Goal: Transaction & Acquisition: Purchase product/service

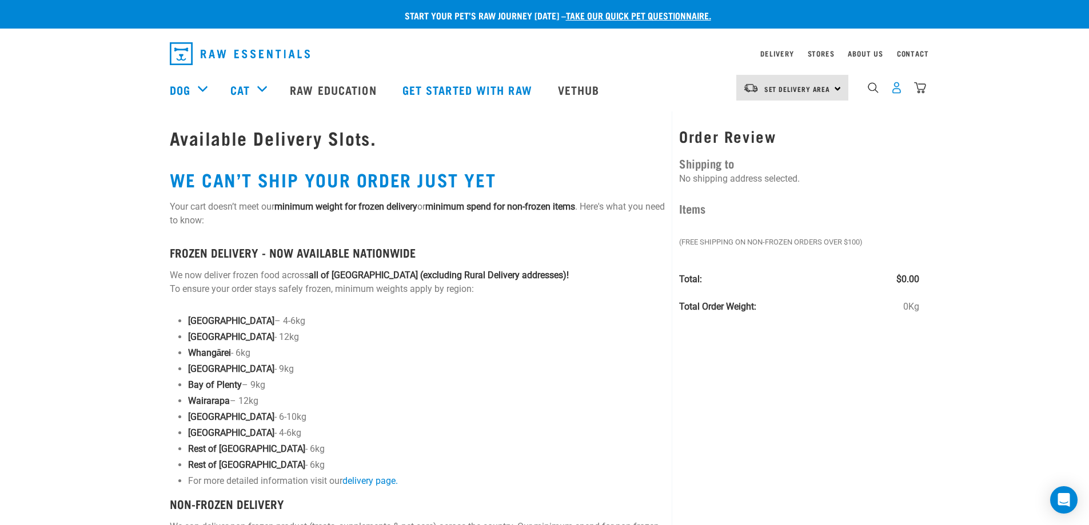
click at [895, 94] on img "dropdown navigation" at bounding box center [896, 88] width 12 height 12
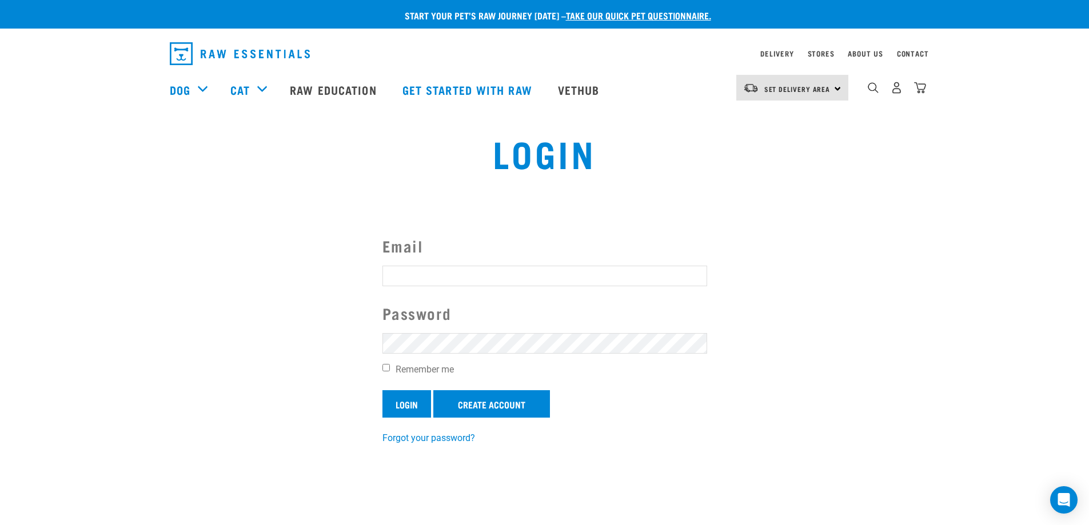
type input "chelatonz@gmail.com"
click at [411, 407] on input "Login" at bounding box center [406, 403] width 49 height 27
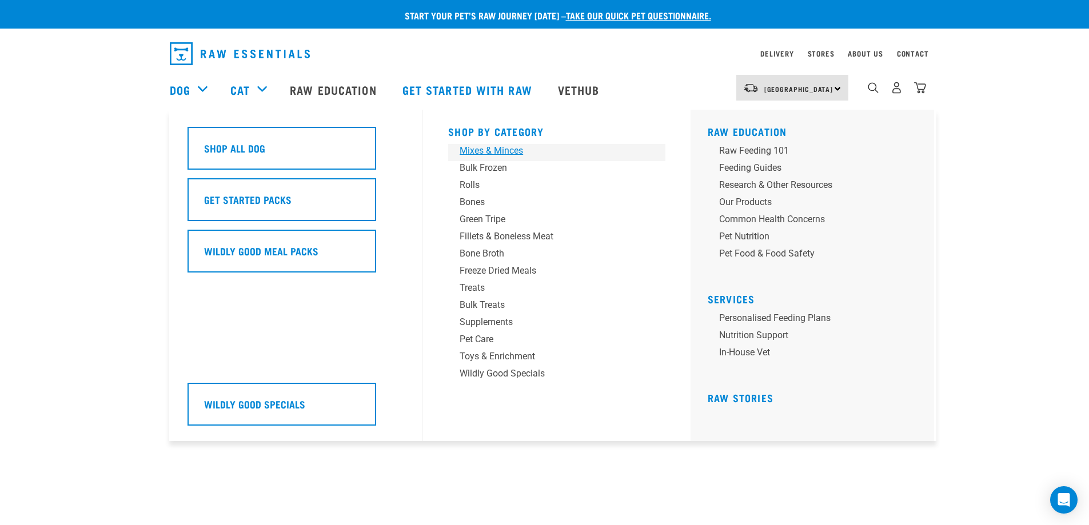
click at [473, 149] on div "Mixes & Minces" at bounding box center [548, 151] width 178 height 14
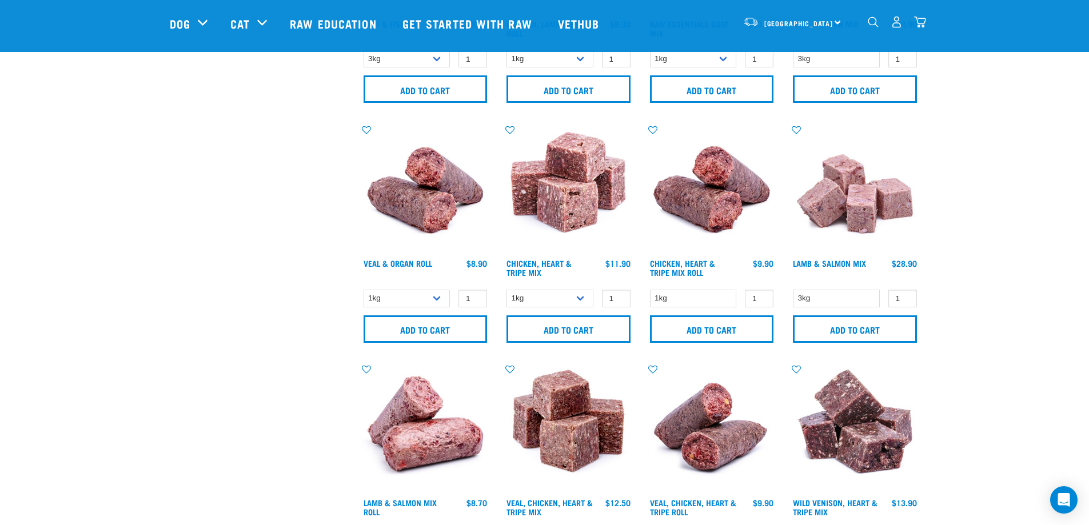
scroll to position [743, 0]
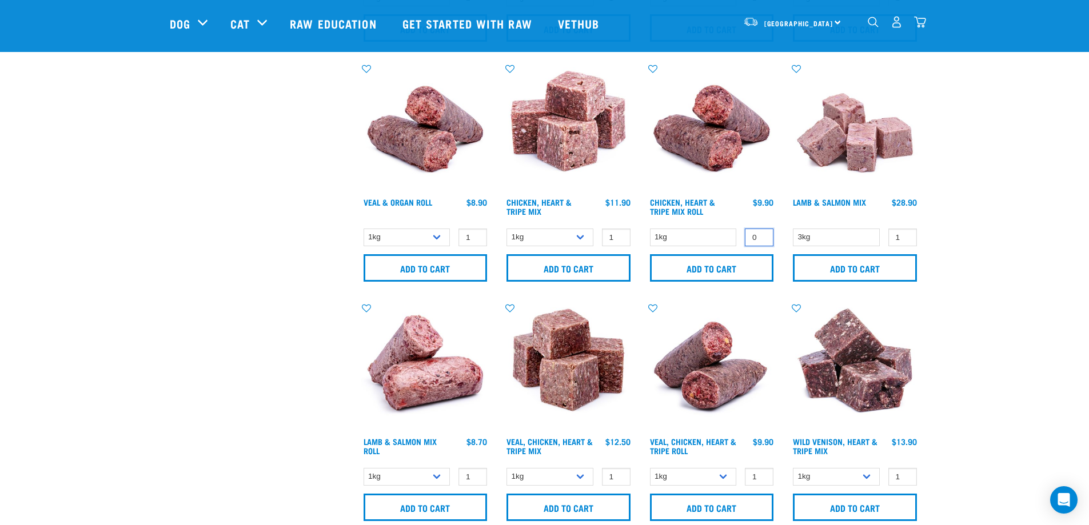
click at [761, 240] on input "0" at bounding box center [759, 238] width 29 height 18
click at [761, 234] on input "1" at bounding box center [759, 238] width 29 height 18
type input "2"
click at [761, 234] on input "2" at bounding box center [759, 238] width 29 height 18
click at [740, 267] on input "Add to cart" at bounding box center [712, 267] width 124 height 27
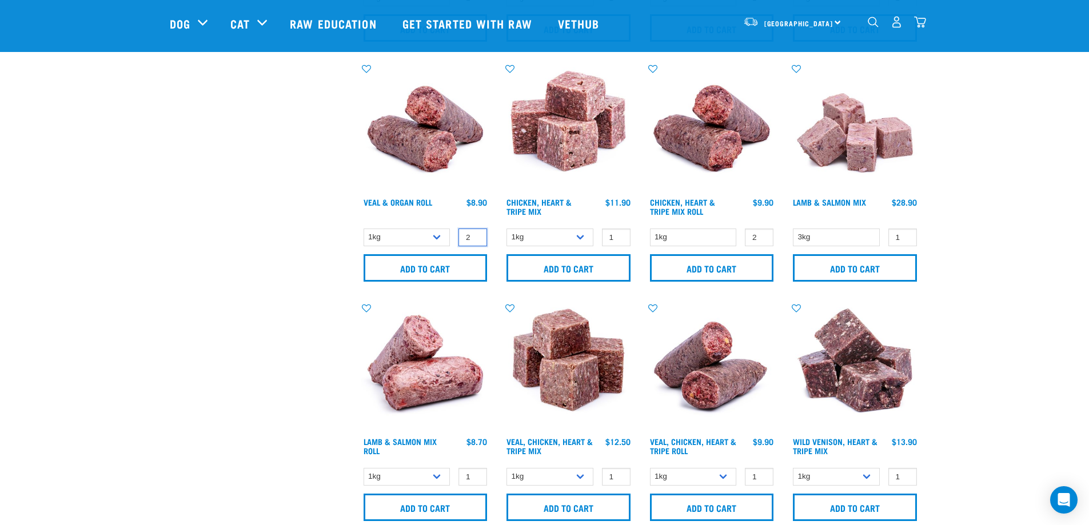
click at [473, 235] on input "2" at bounding box center [472, 238] width 29 height 18
click at [473, 235] on input "3" at bounding box center [472, 238] width 29 height 18
type input "2"
click at [474, 239] on input "2" at bounding box center [472, 238] width 29 height 18
click at [448, 266] on input "Add to cart" at bounding box center [425, 267] width 124 height 27
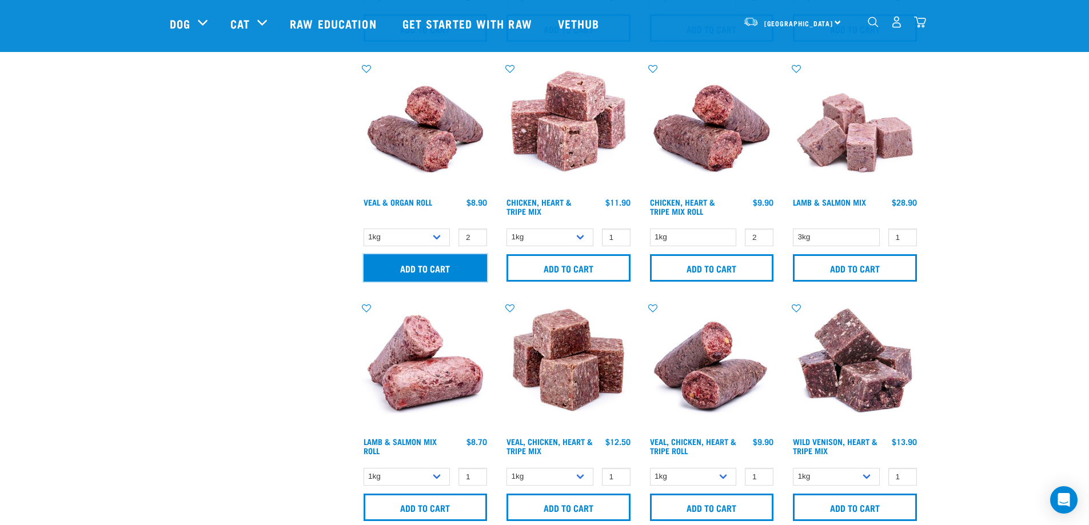
click at [447, 263] on input "Add to cart" at bounding box center [425, 267] width 124 height 27
click at [427, 271] on input "Add to cart" at bounding box center [425, 267] width 124 height 27
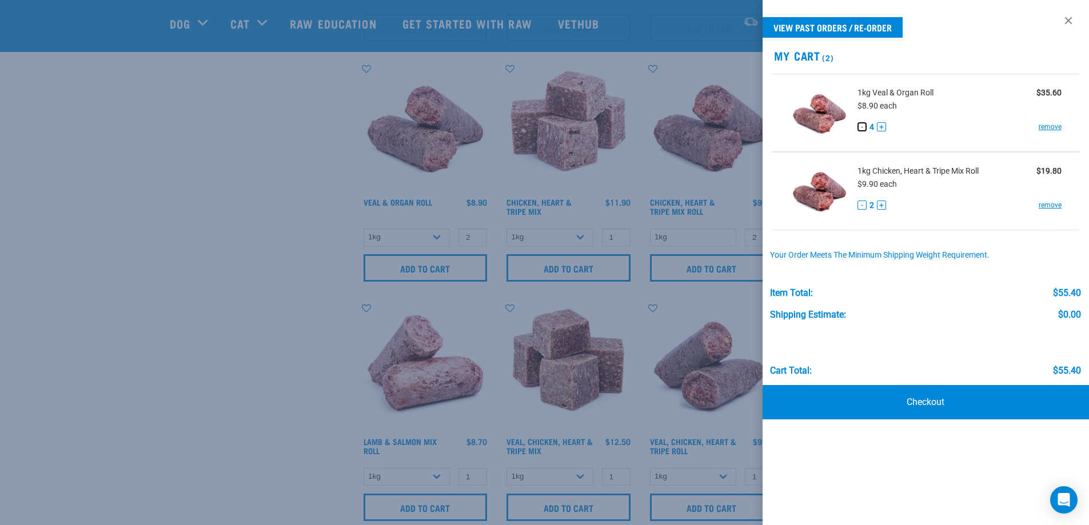
click at [862, 123] on button "-" at bounding box center [861, 126] width 9 height 9
click at [862, 125] on button "-" at bounding box center [861, 126] width 9 height 9
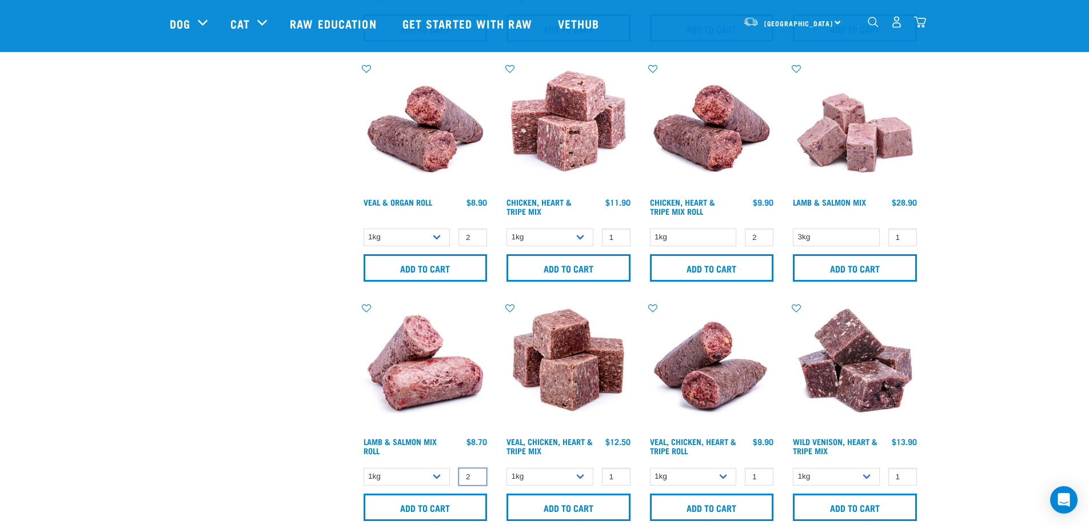
type input "2"
click at [473, 474] on input "2" at bounding box center [472, 477] width 29 height 18
click at [427, 508] on input "Add to cart" at bounding box center [425, 507] width 124 height 27
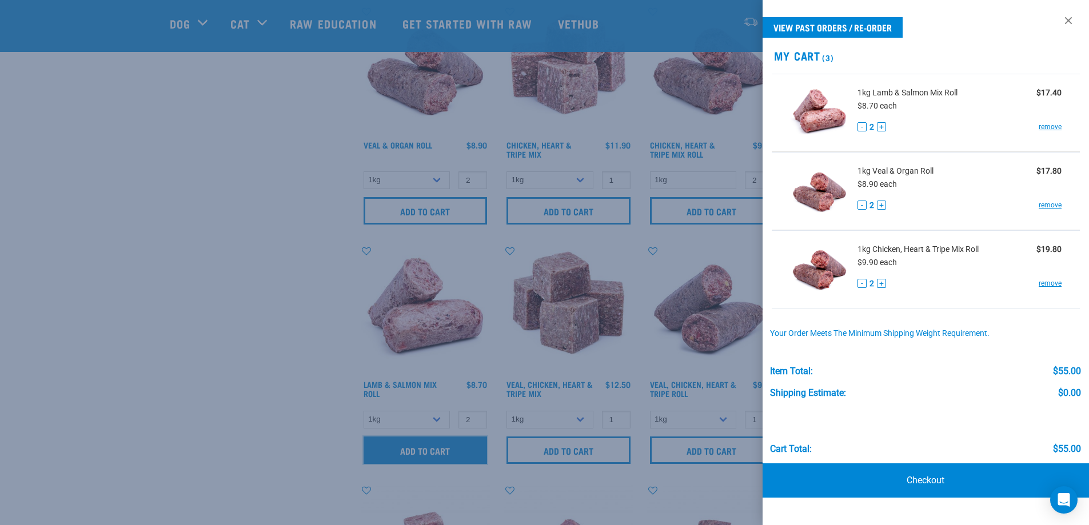
scroll to position [857, 0]
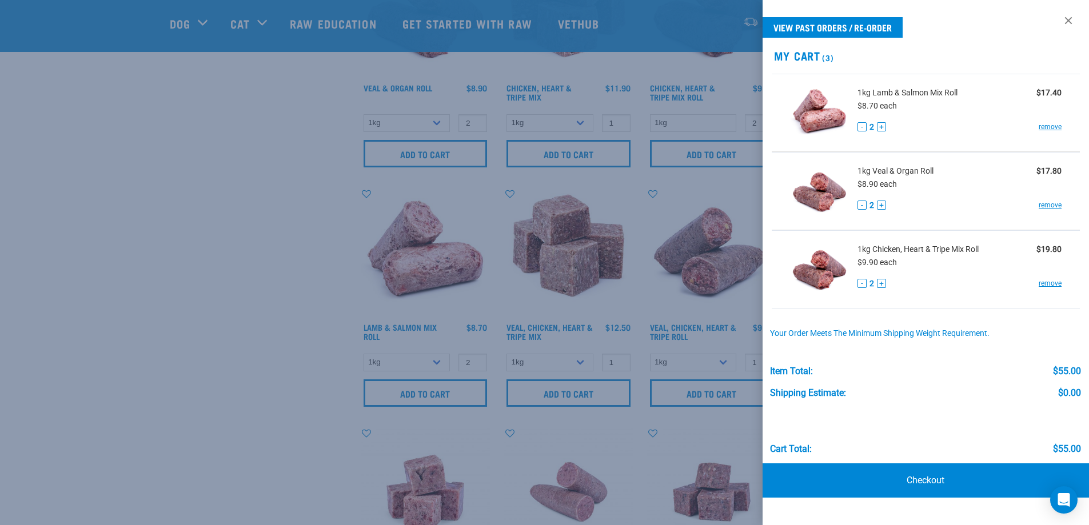
click at [751, 362] on div at bounding box center [544, 262] width 1089 height 525
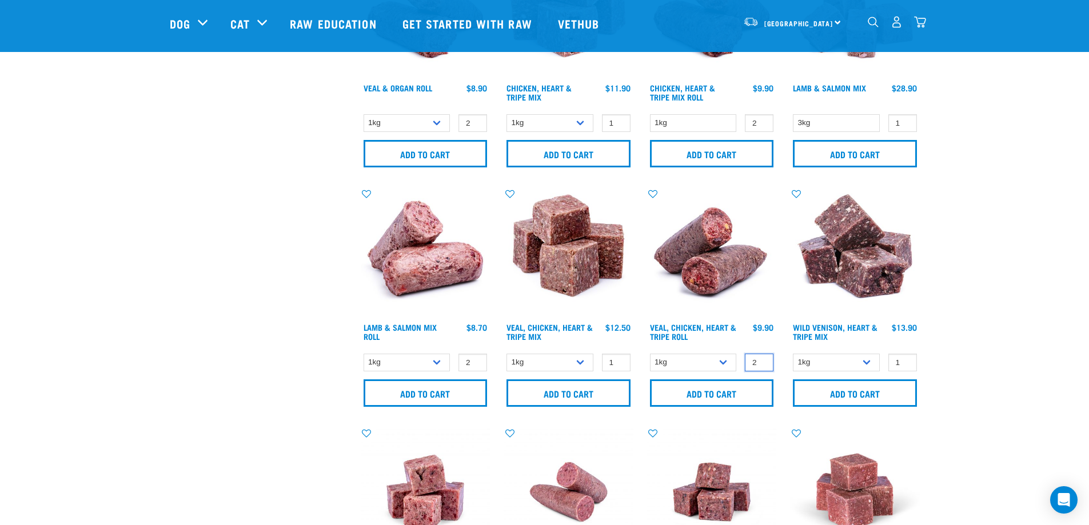
type input "2"
click at [761, 359] on input "2" at bounding box center [759, 363] width 29 height 18
click at [692, 389] on input "Add to cart" at bounding box center [712, 392] width 124 height 27
click at [692, 389] on div "Add to cart" at bounding box center [712, 393] width 130 height 30
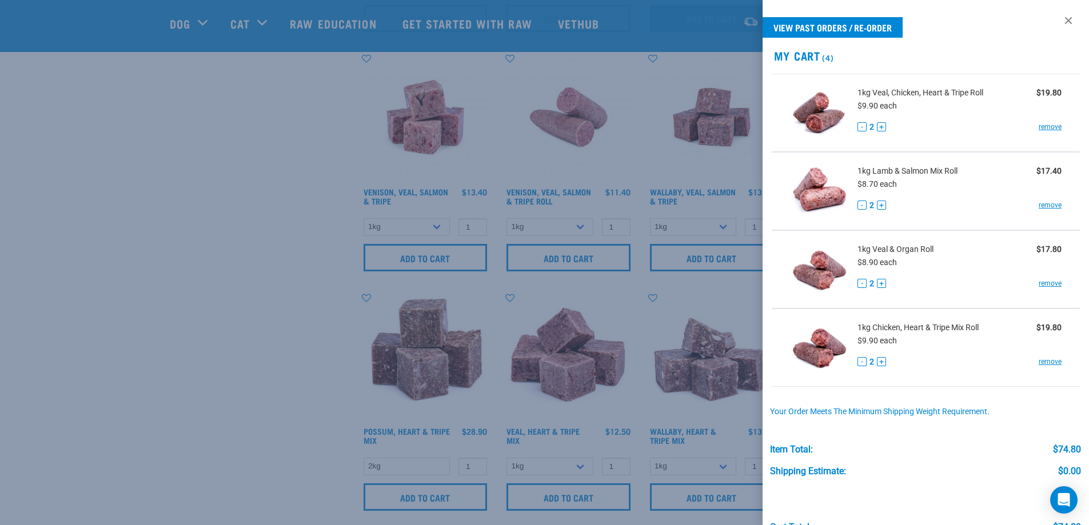
scroll to position [1257, 0]
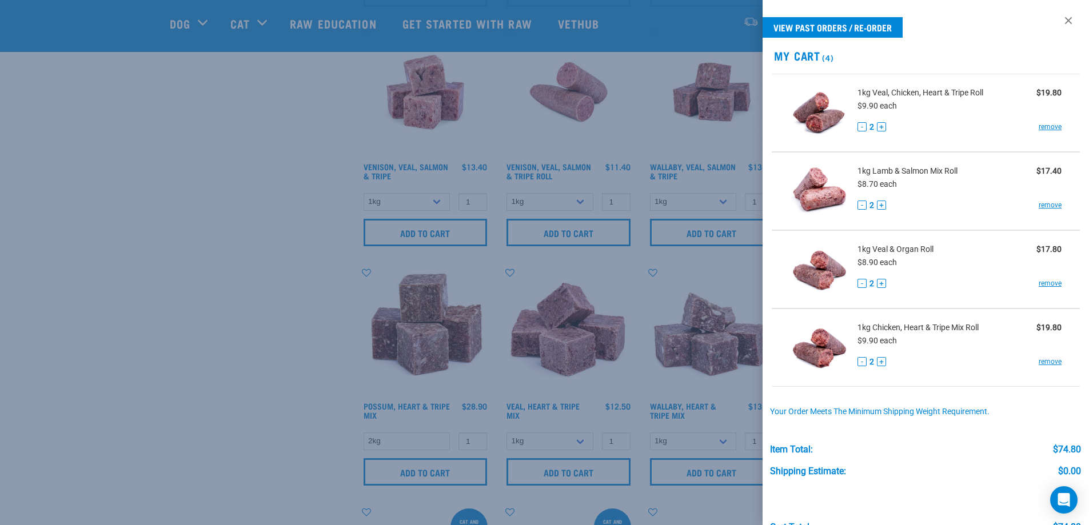
click at [611, 208] on div at bounding box center [544, 262] width 1089 height 525
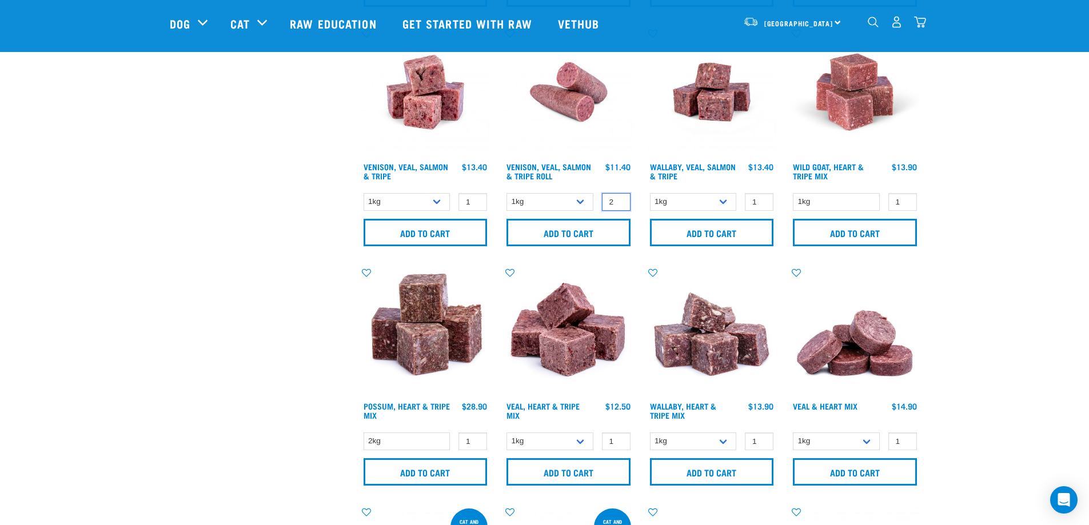
type input "2"
click at [618, 198] on input "2" at bounding box center [616, 202] width 29 height 18
click at [558, 230] on input "Add to cart" at bounding box center [568, 232] width 124 height 27
click at [561, 235] on input "Add to cart" at bounding box center [568, 232] width 124 height 27
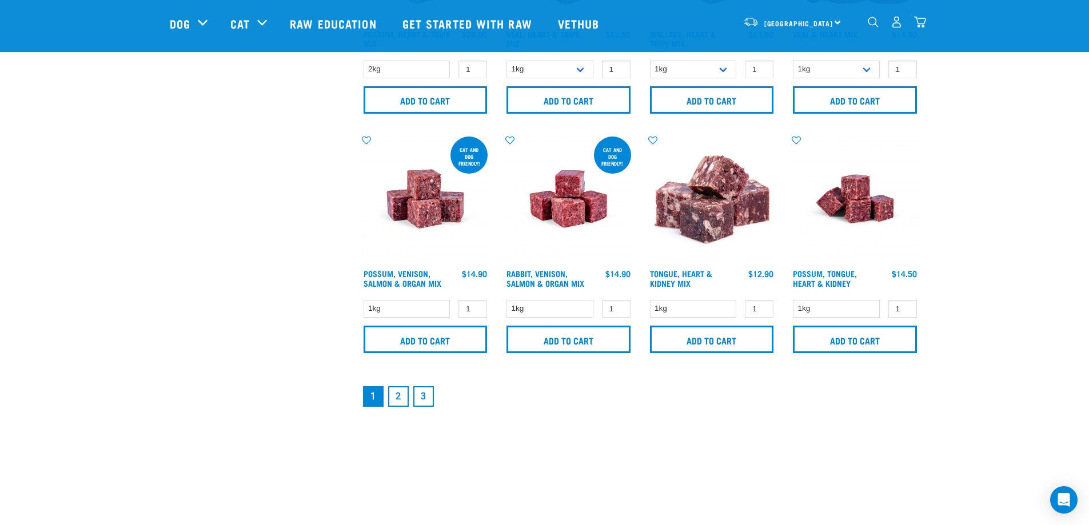
scroll to position [1657, 0]
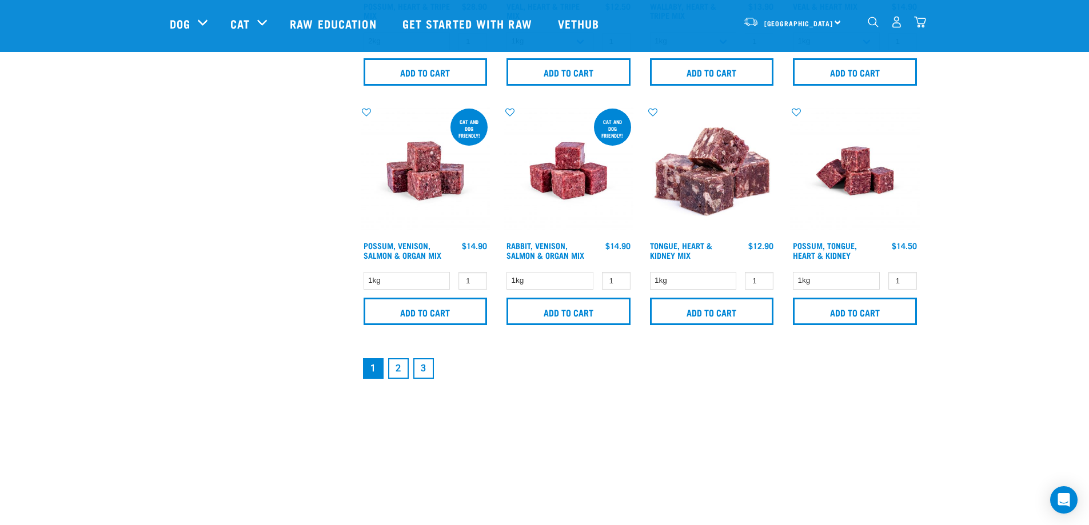
click at [399, 371] on link "2" at bounding box center [398, 368] width 21 height 21
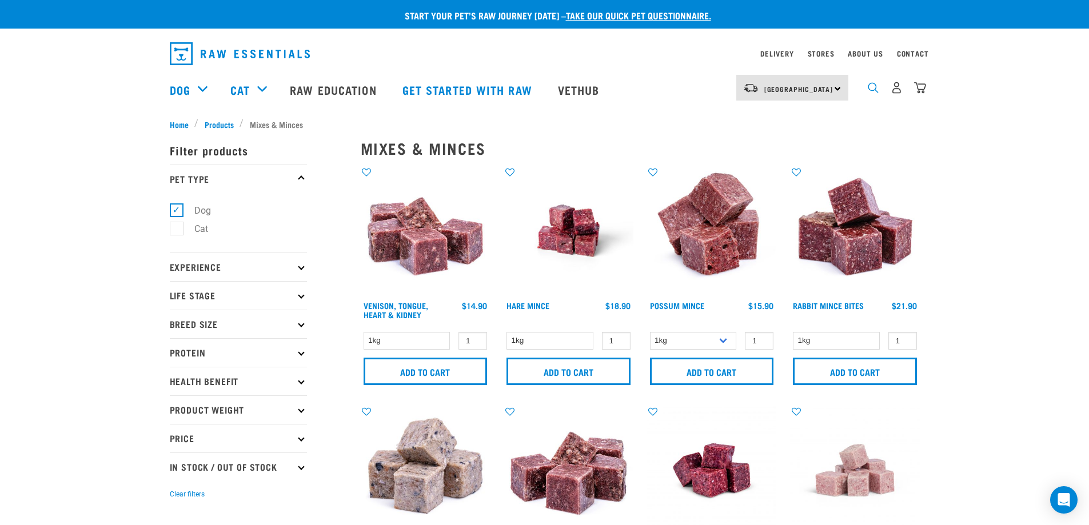
click at [870, 93] on img "dropdown navigation" at bounding box center [872, 87] width 11 height 11
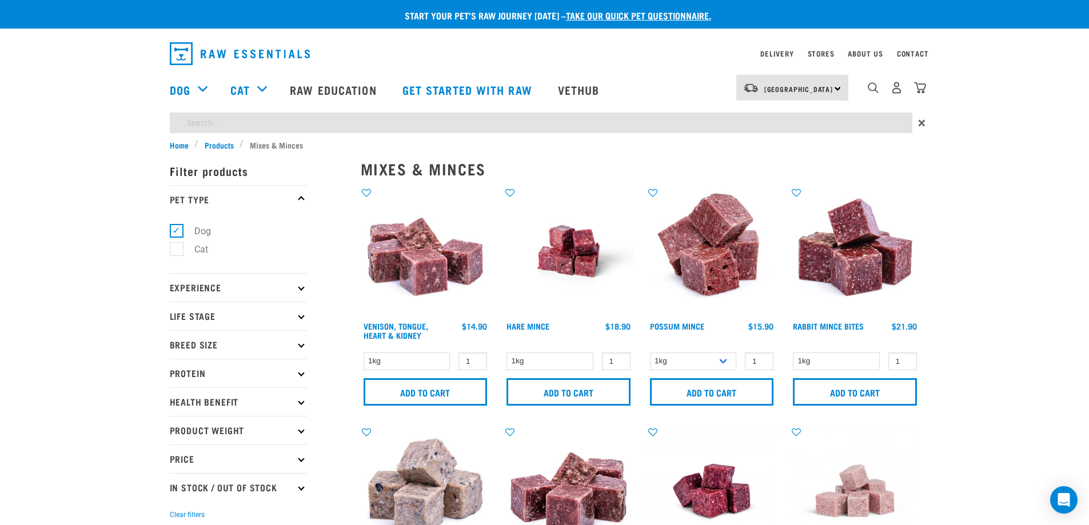
click at [813, 119] on input "search" at bounding box center [541, 123] width 742 height 21
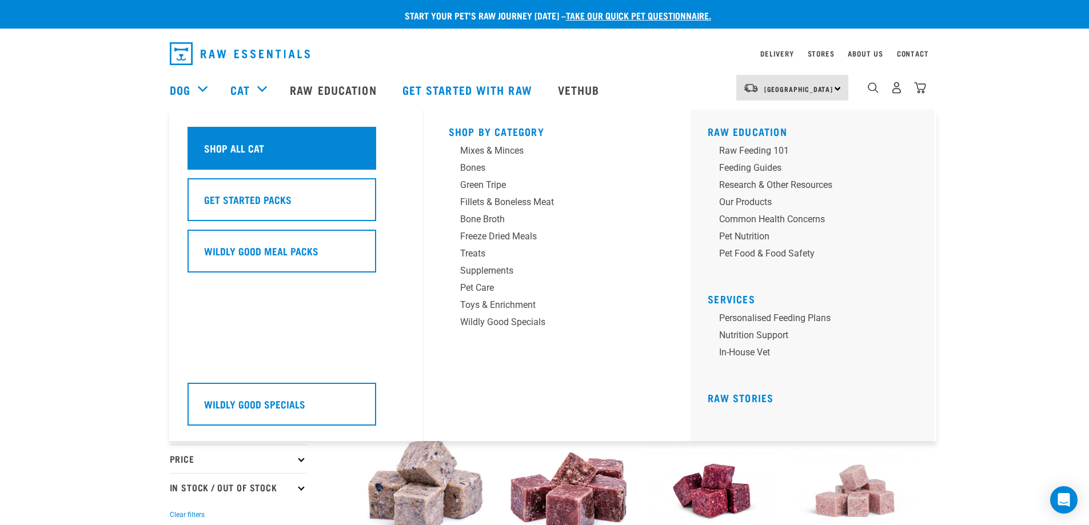
type input "sardines"
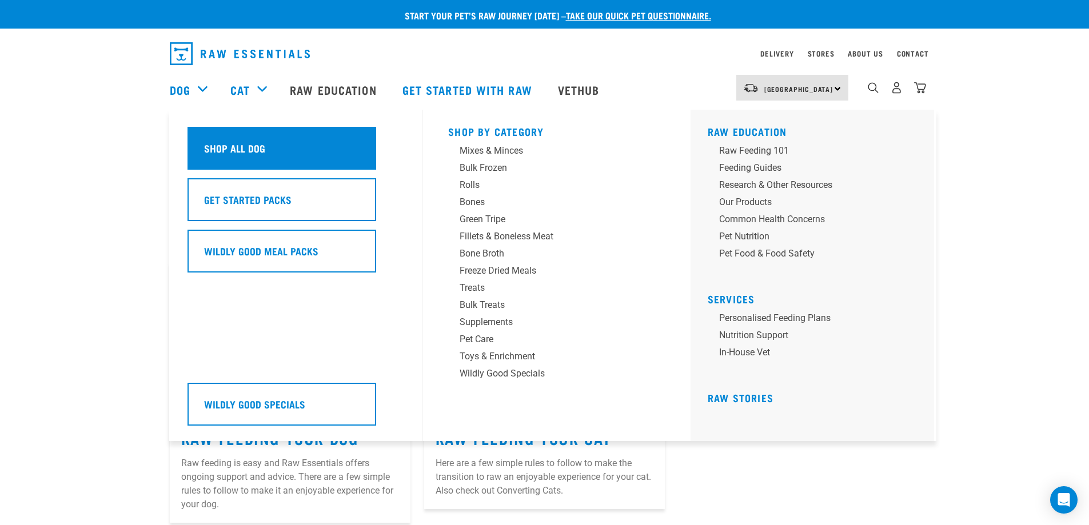
click at [222, 130] on div "Shop All Dog" at bounding box center [281, 148] width 189 height 43
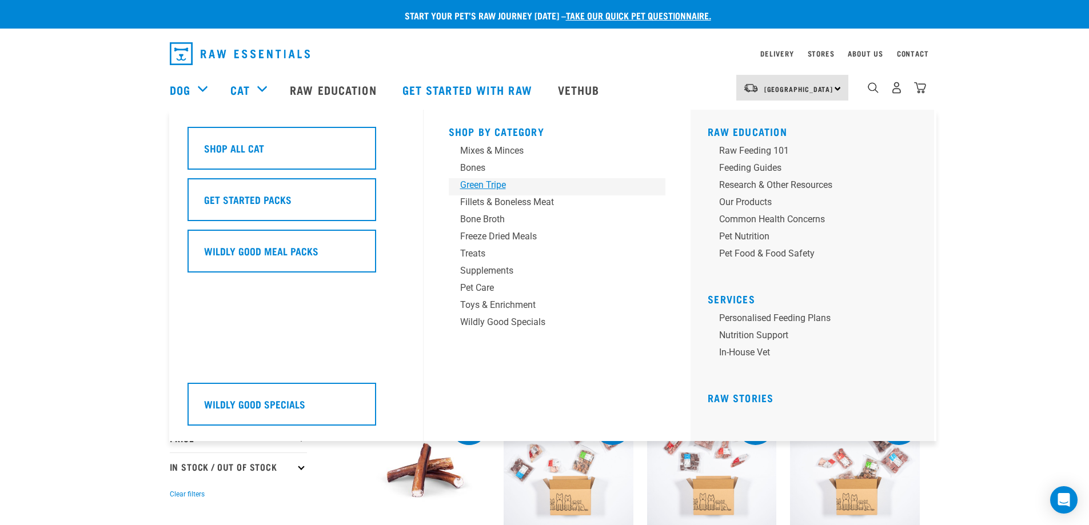
click at [501, 192] on link "Green Tripe" at bounding box center [557, 186] width 217 height 17
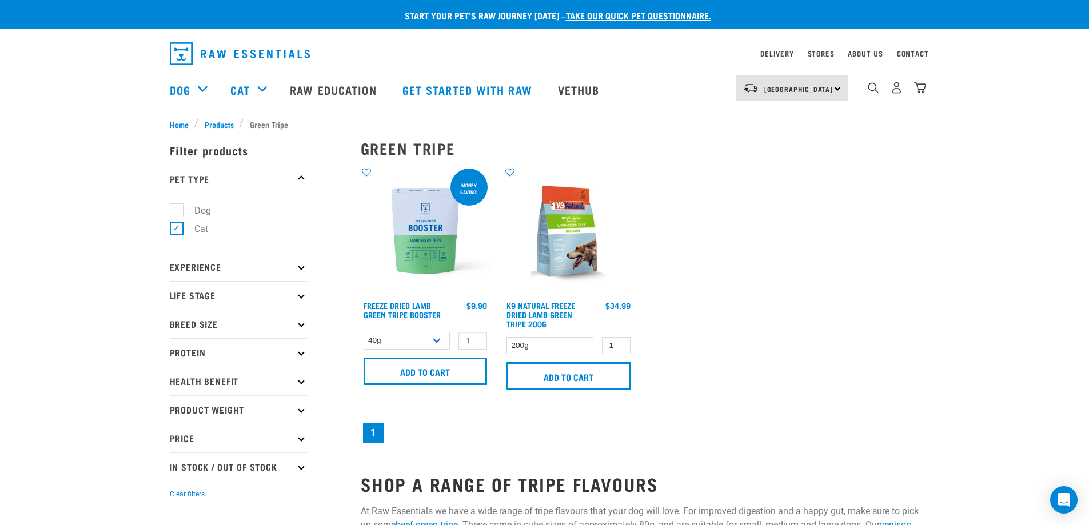
click at [176, 230] on label "Cat" at bounding box center [194, 229] width 37 height 14
click at [172, 230] on input "Cat" at bounding box center [173, 226] width 7 height 7
checkbox input "false"
click at [177, 213] on label "Dog" at bounding box center [195, 210] width 39 height 14
click at [177, 212] on input "Dog" at bounding box center [173, 208] width 7 height 7
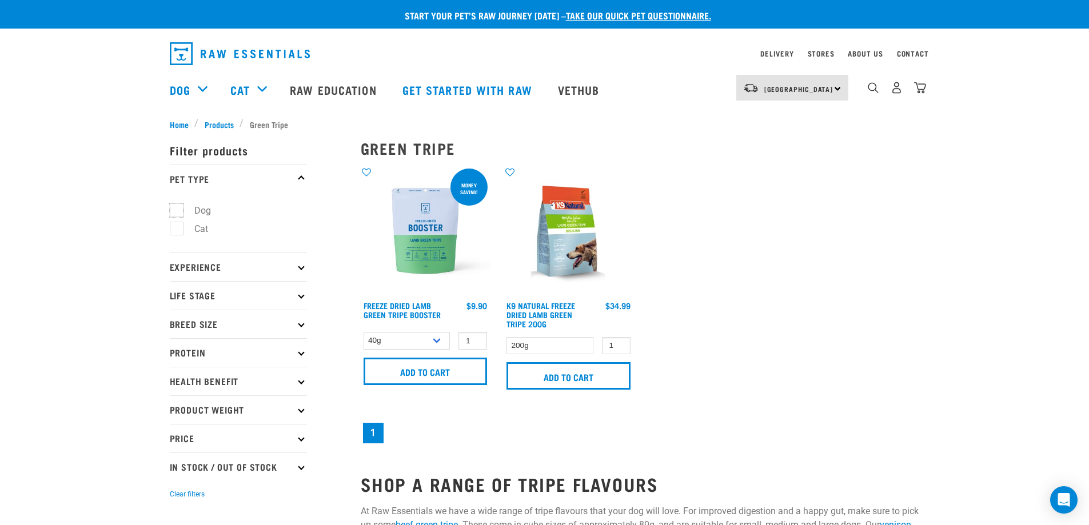
checkbox input "true"
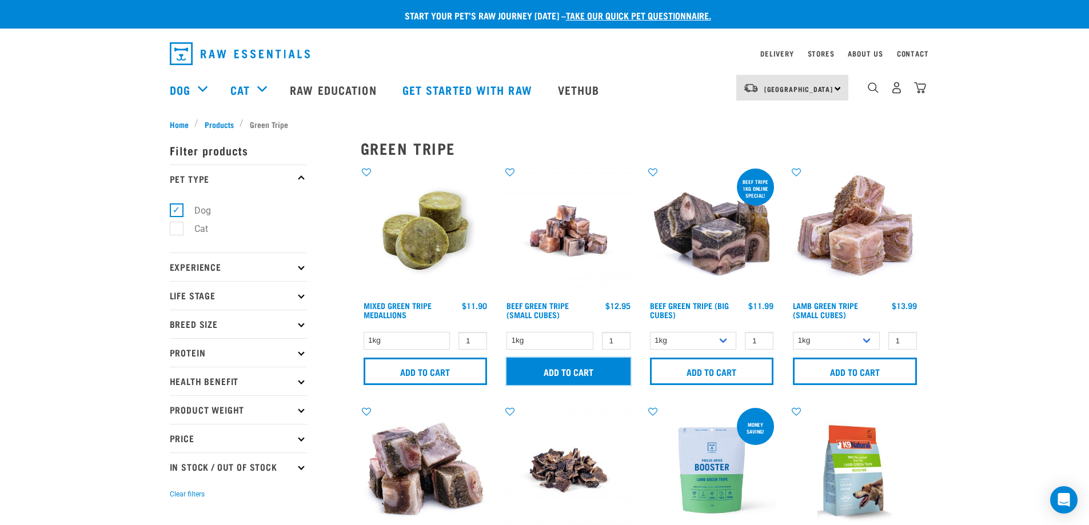
click at [570, 367] on input "Add to cart" at bounding box center [568, 371] width 124 height 27
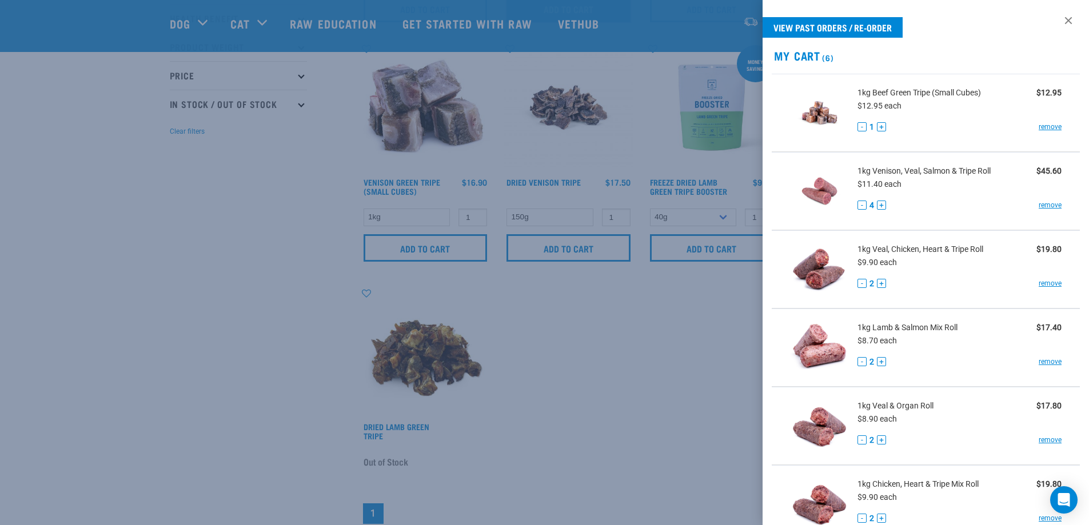
scroll to position [286, 0]
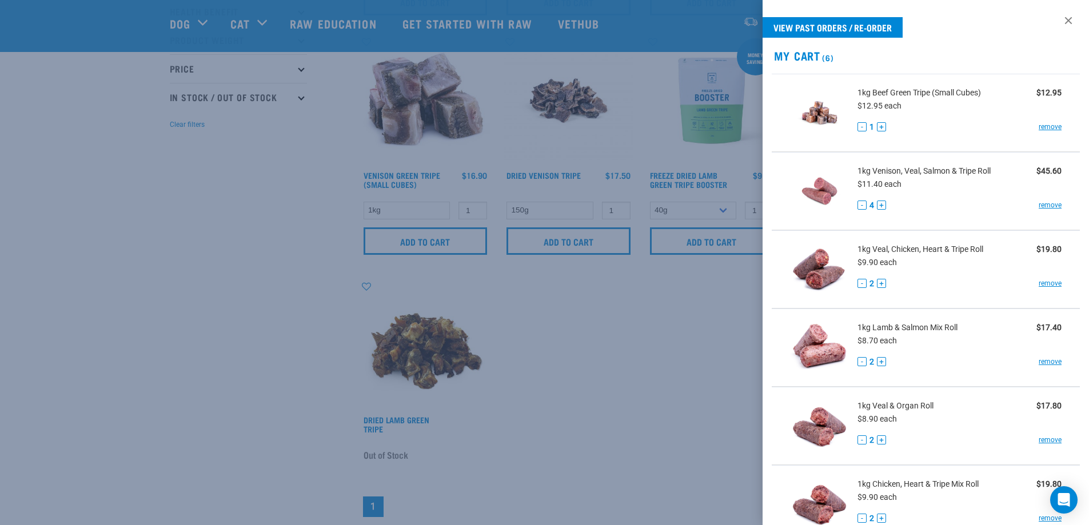
click at [126, 369] on div at bounding box center [544, 262] width 1089 height 525
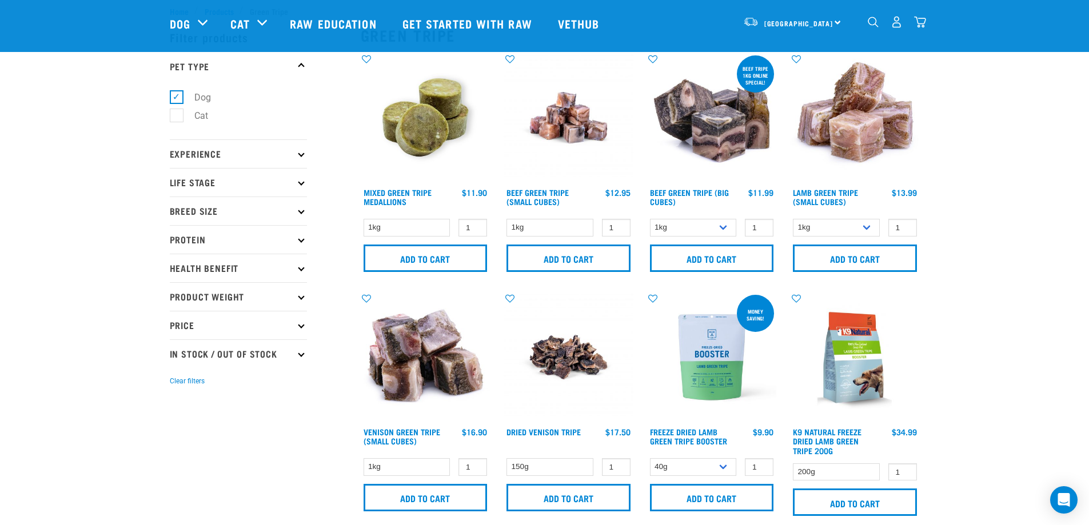
scroll to position [0, 0]
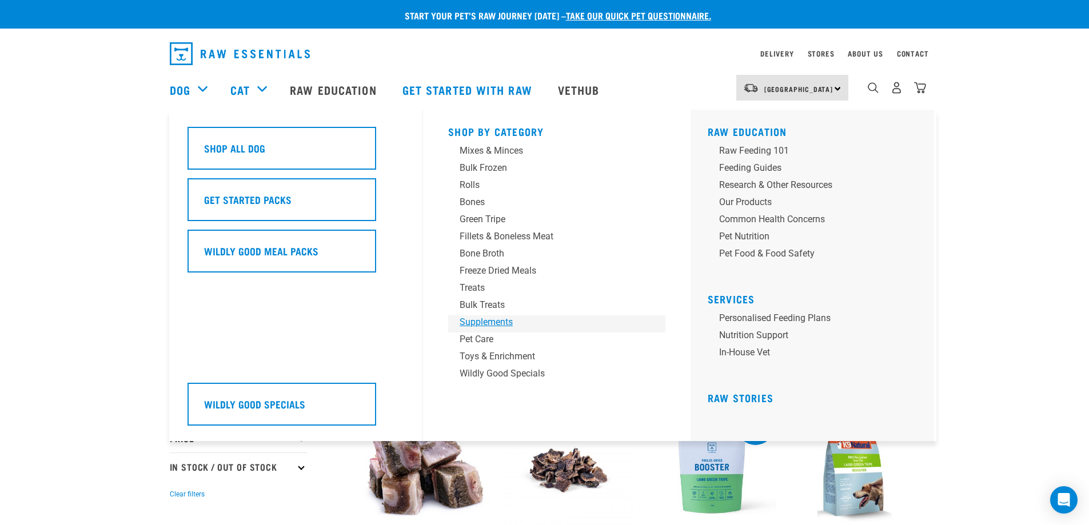
click at [502, 320] on div "Supplements" at bounding box center [548, 322] width 178 height 14
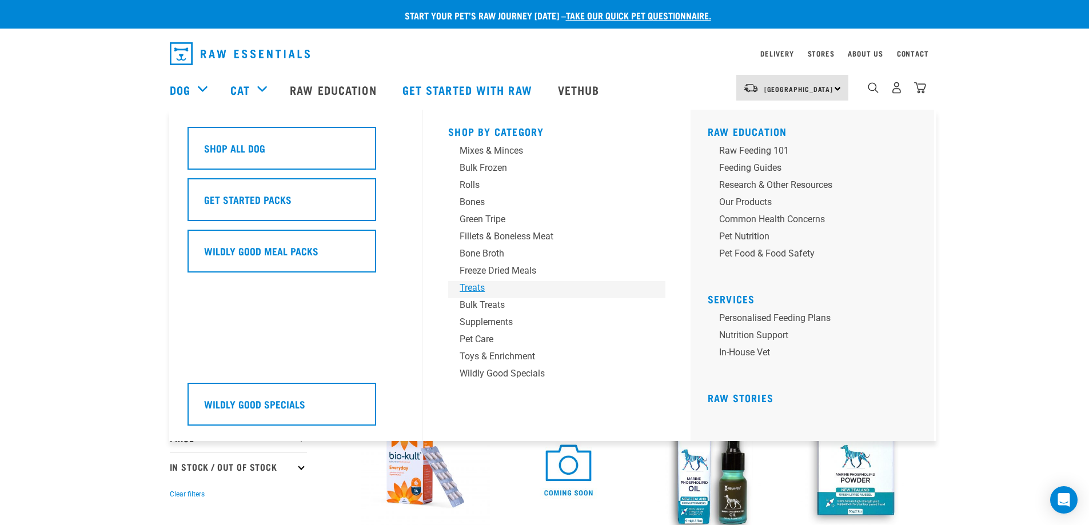
click at [473, 290] on div "Treats" at bounding box center [548, 288] width 178 height 14
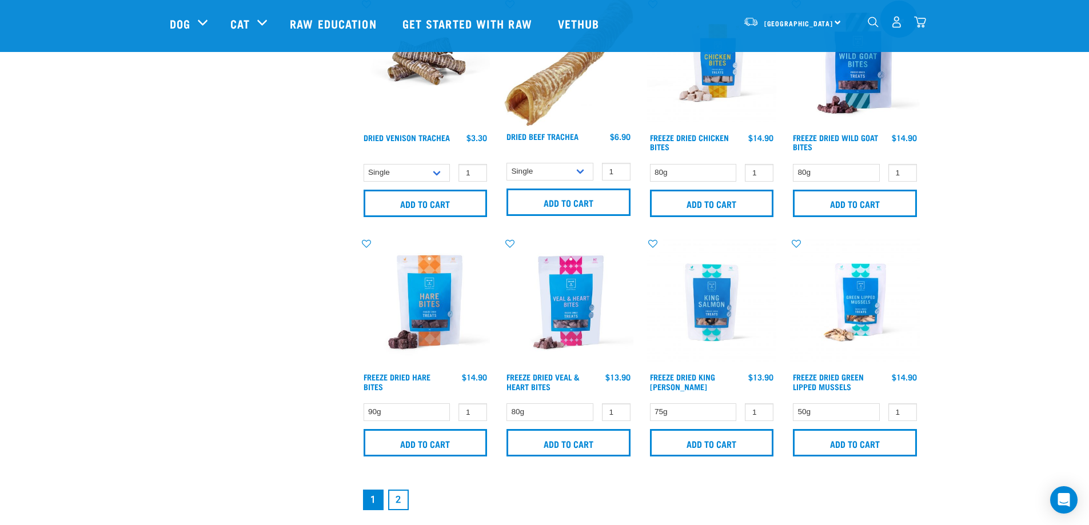
scroll to position [1600, 0]
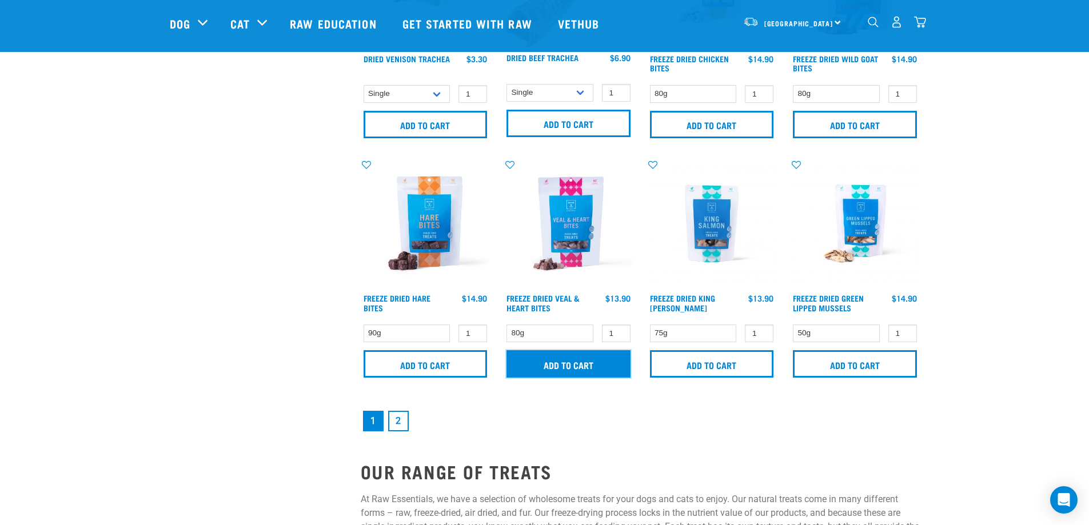
click at [573, 367] on input "Add to cart" at bounding box center [568, 363] width 124 height 27
click at [570, 363] on input "Add to cart" at bounding box center [568, 363] width 124 height 27
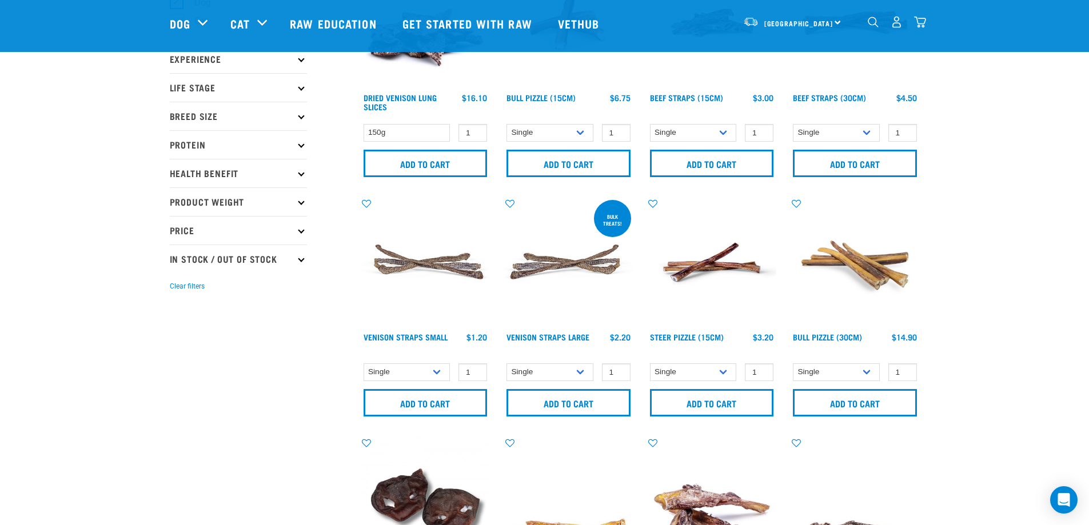
scroll to position [0, 0]
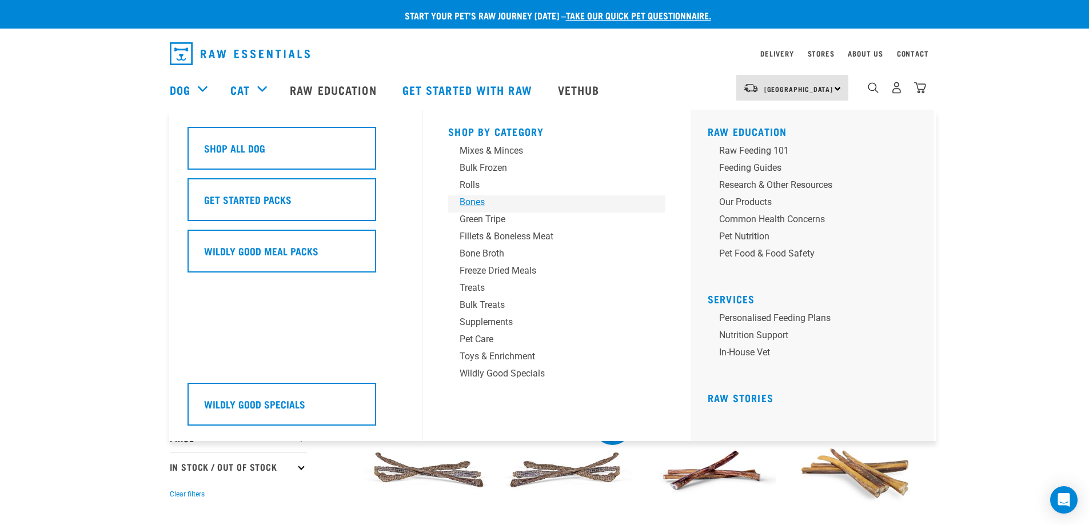
click at [469, 201] on div "Bones" at bounding box center [548, 202] width 178 height 14
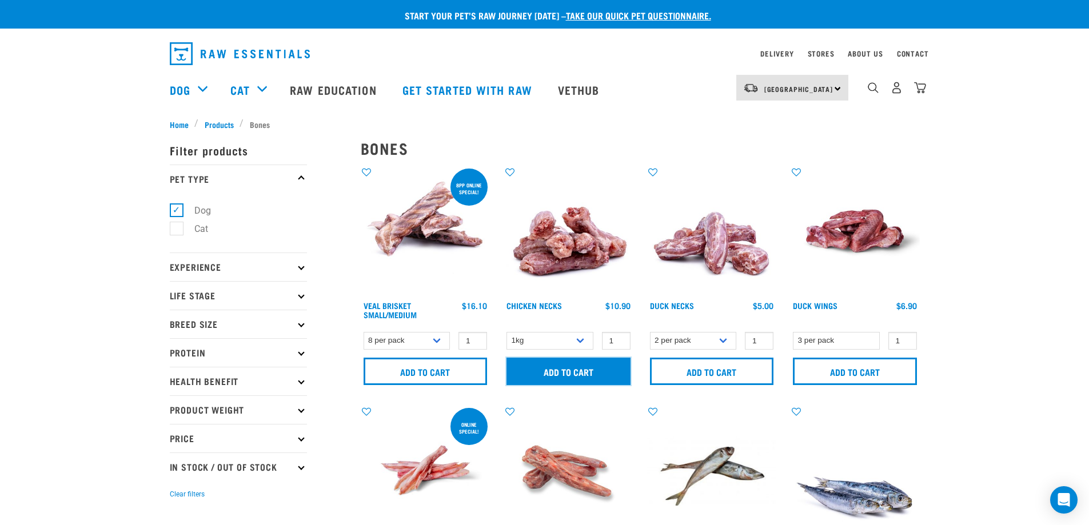
click at [563, 365] on input "Add to cart" at bounding box center [568, 371] width 124 height 27
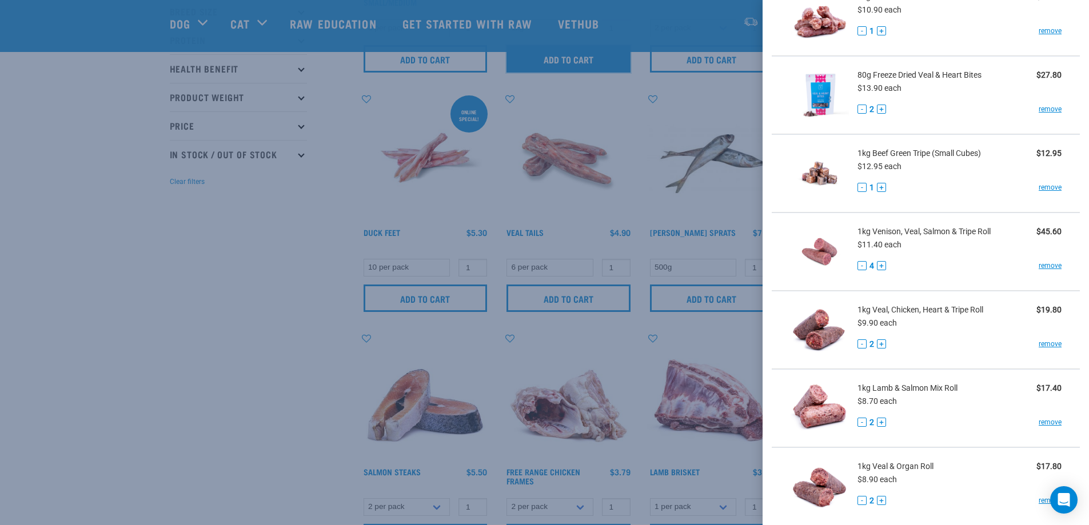
scroll to position [35, 0]
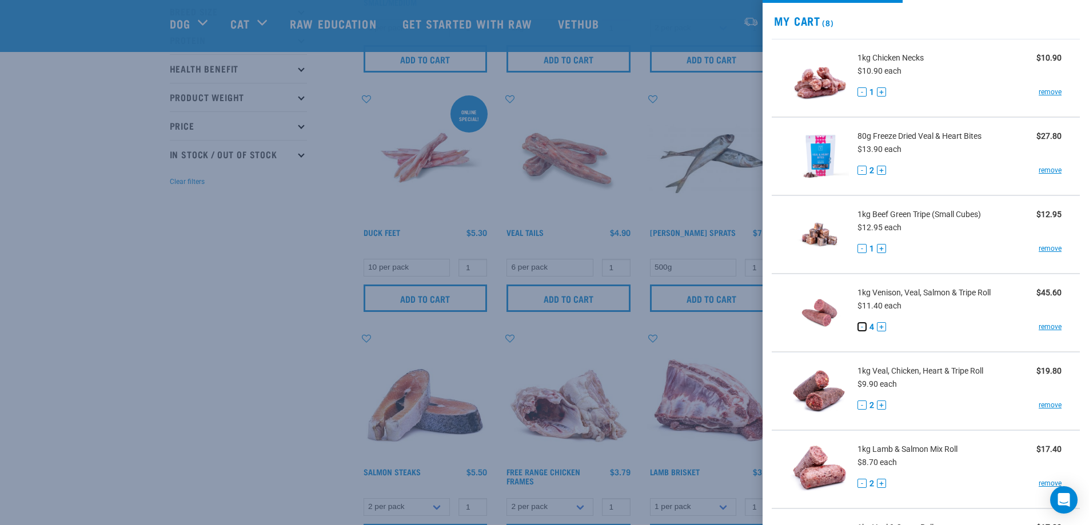
click at [863, 329] on button "-" at bounding box center [861, 326] width 9 height 9
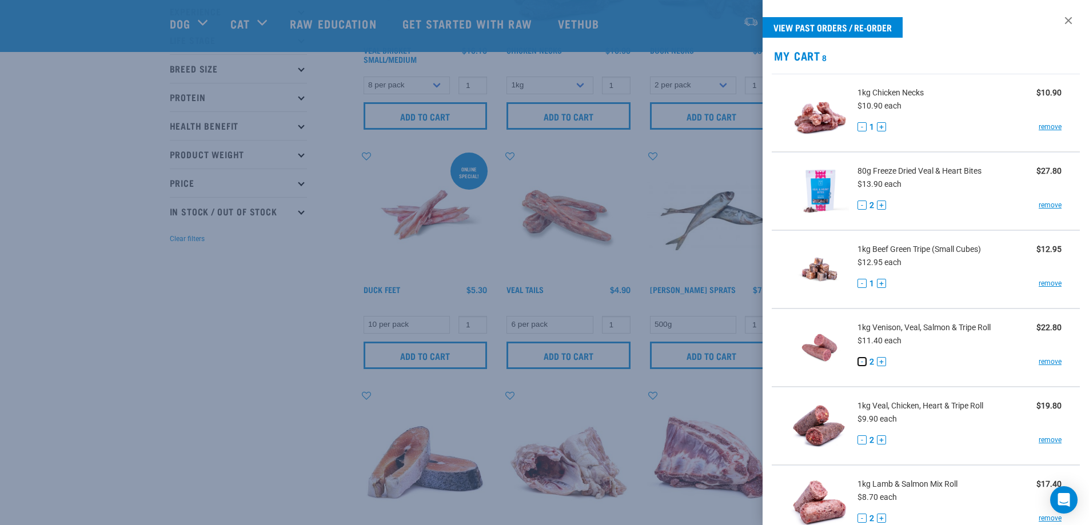
scroll to position [114, 0]
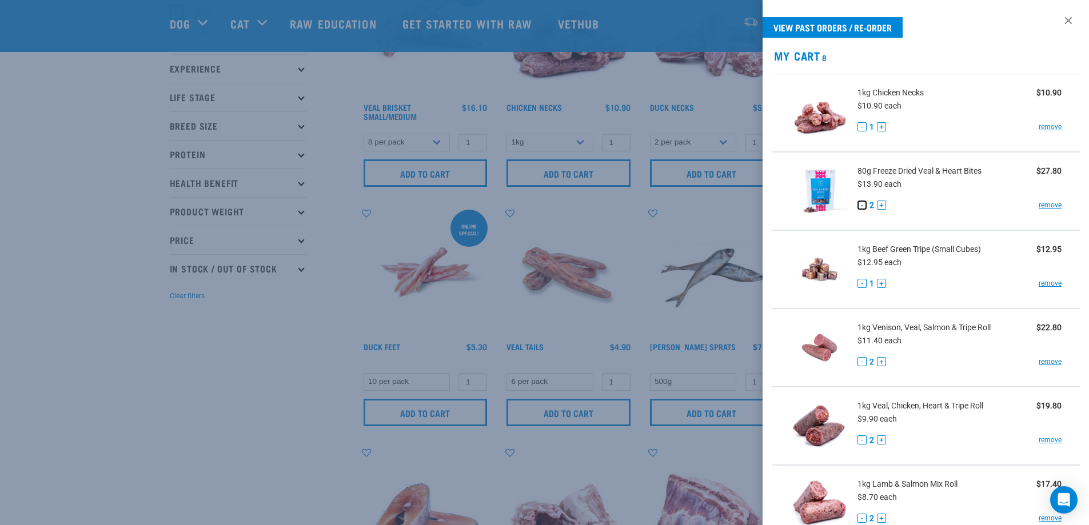
click at [861, 205] on button "-" at bounding box center [861, 205] width 9 height 9
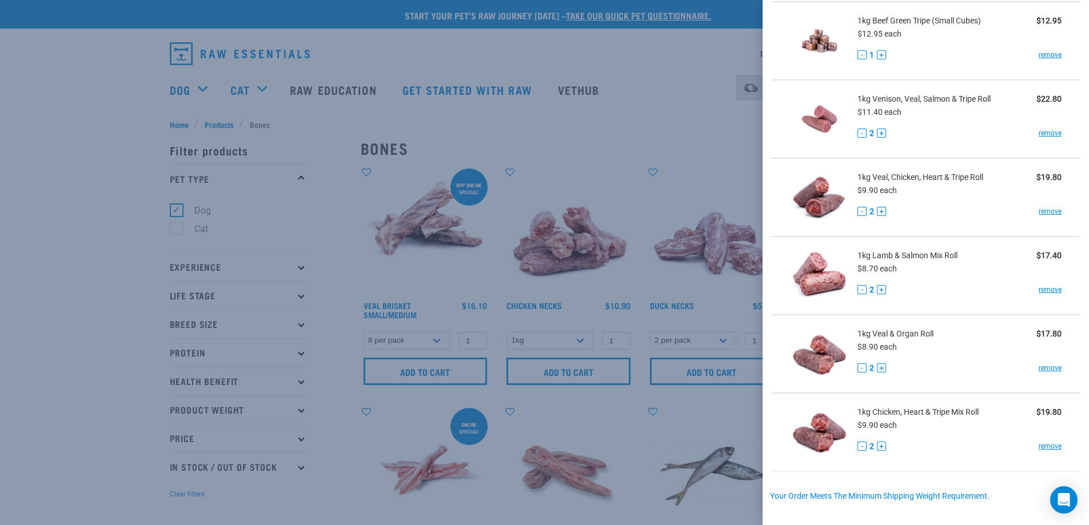
scroll to position [378, 0]
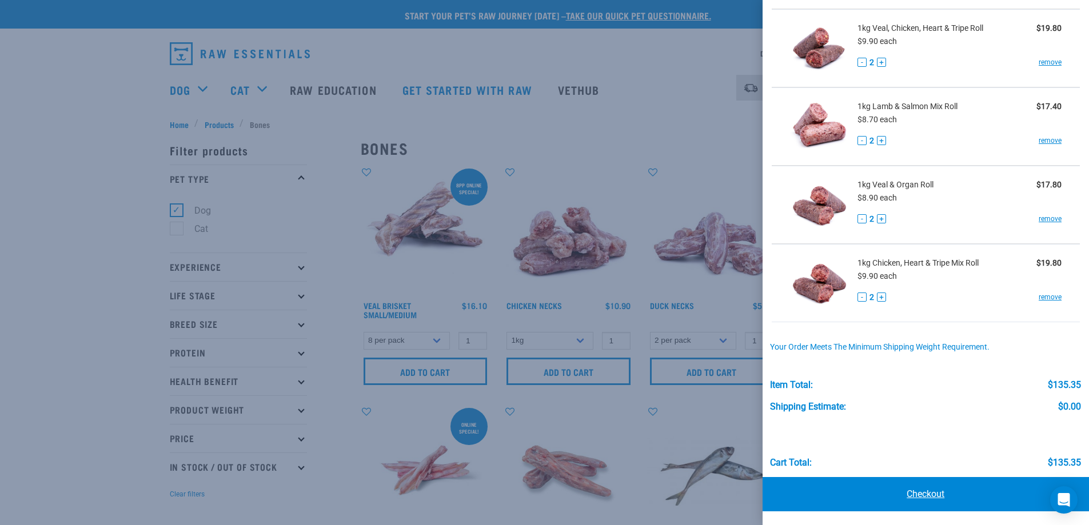
click at [914, 486] on link "Checkout" at bounding box center [925, 494] width 327 height 34
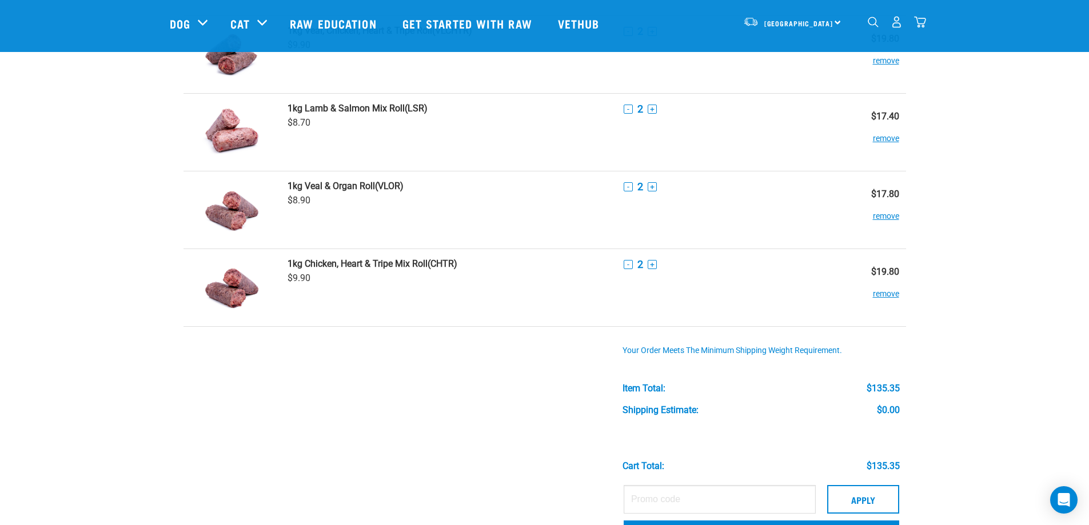
scroll to position [571, 0]
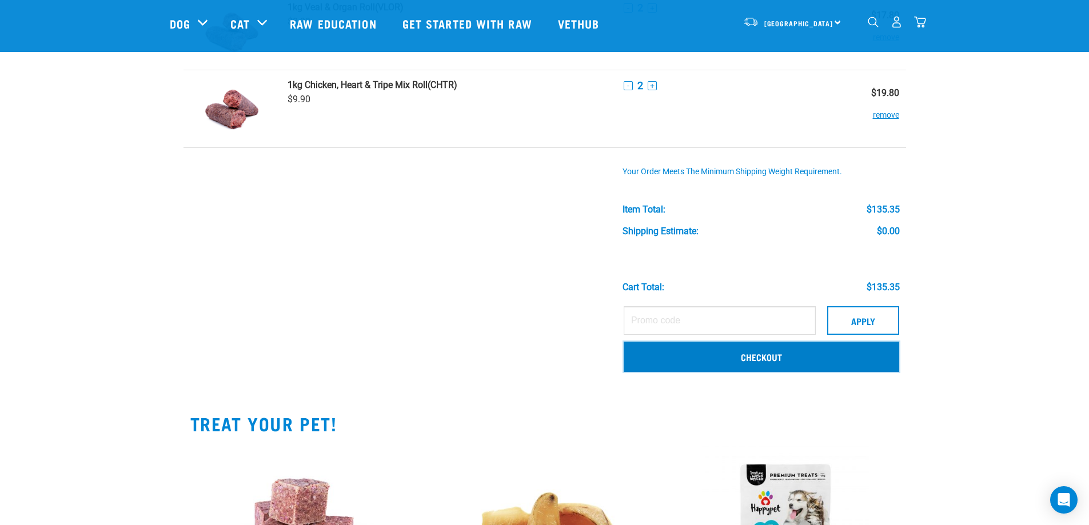
click at [758, 359] on link "Checkout" at bounding box center [760, 357] width 275 height 30
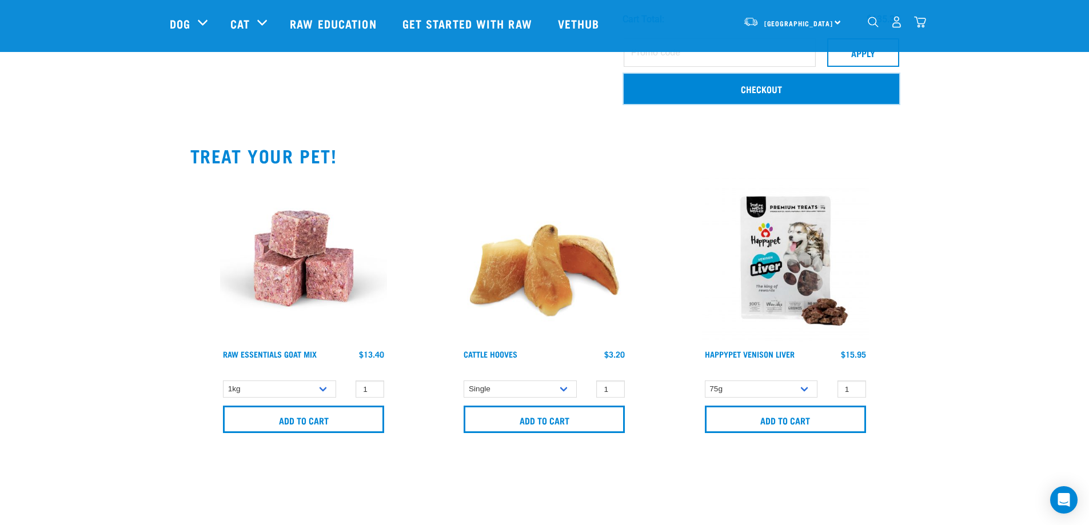
scroll to position [857, 0]
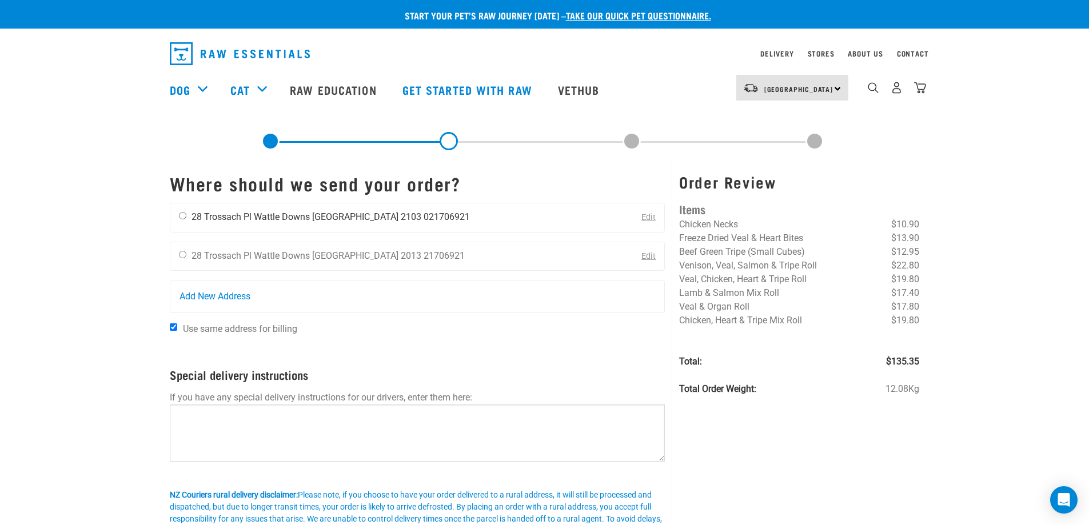
click at [186, 216] on input "radio" at bounding box center [182, 215] width 7 height 7
radio input "true"
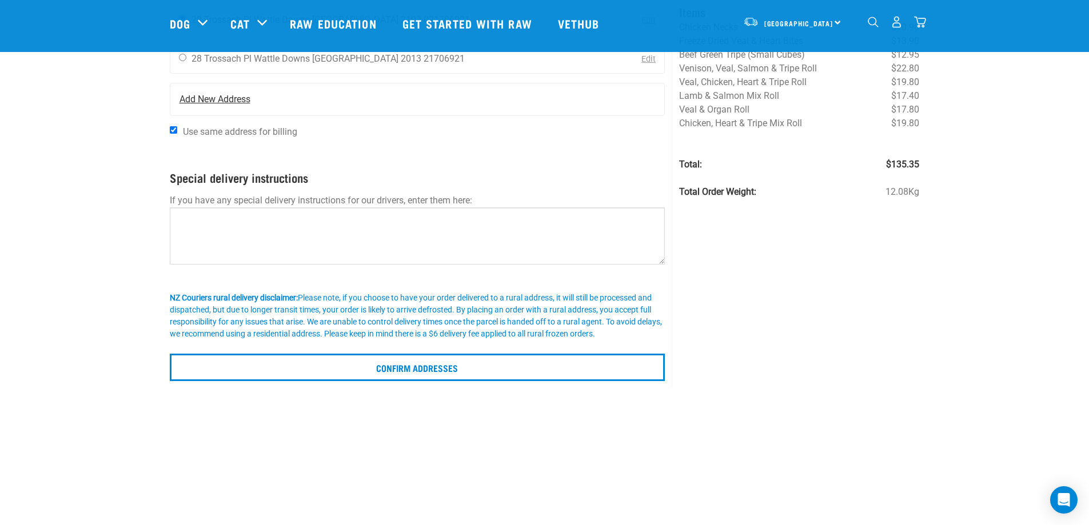
scroll to position [114, 0]
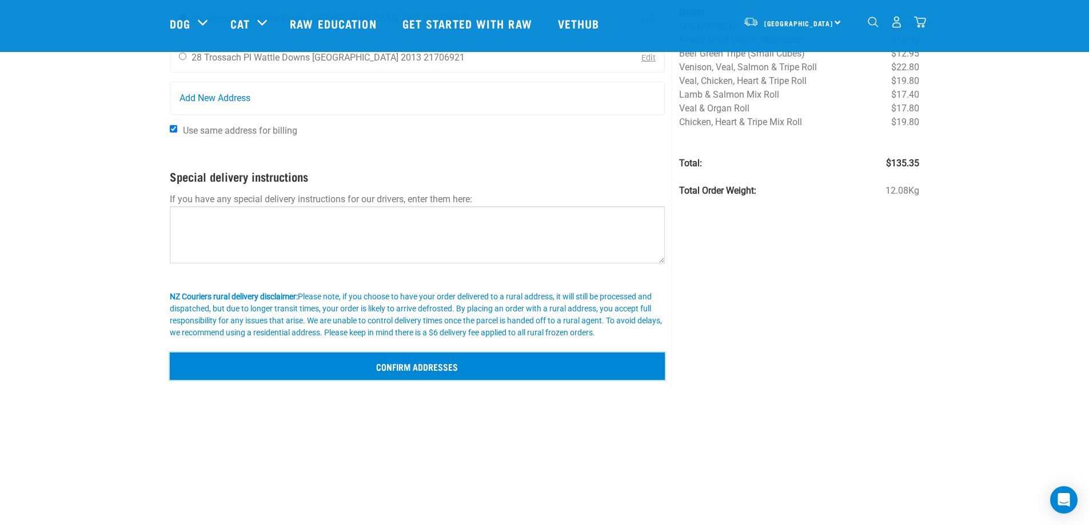
click at [423, 367] on input "Confirm addresses" at bounding box center [417, 366] width 495 height 27
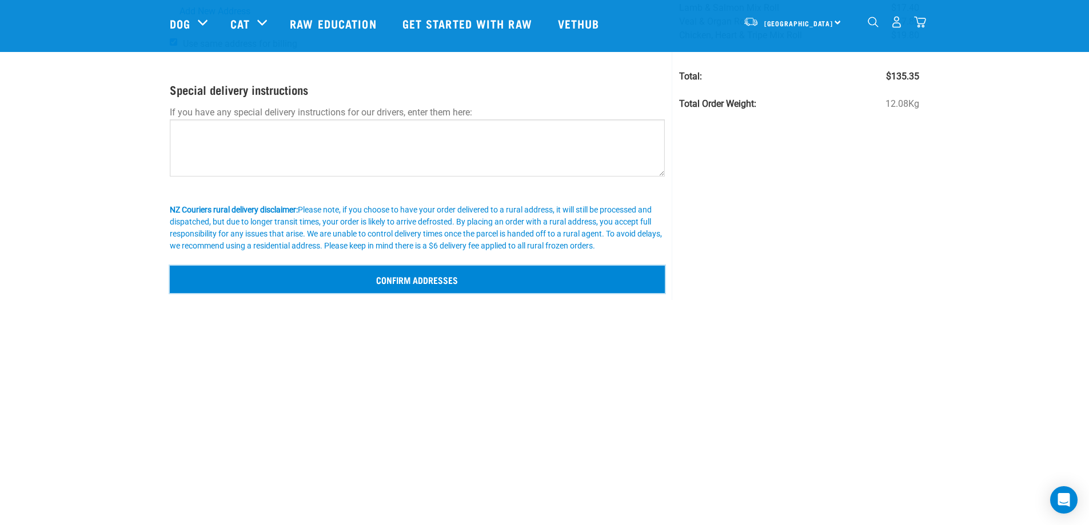
scroll to position [229, 0]
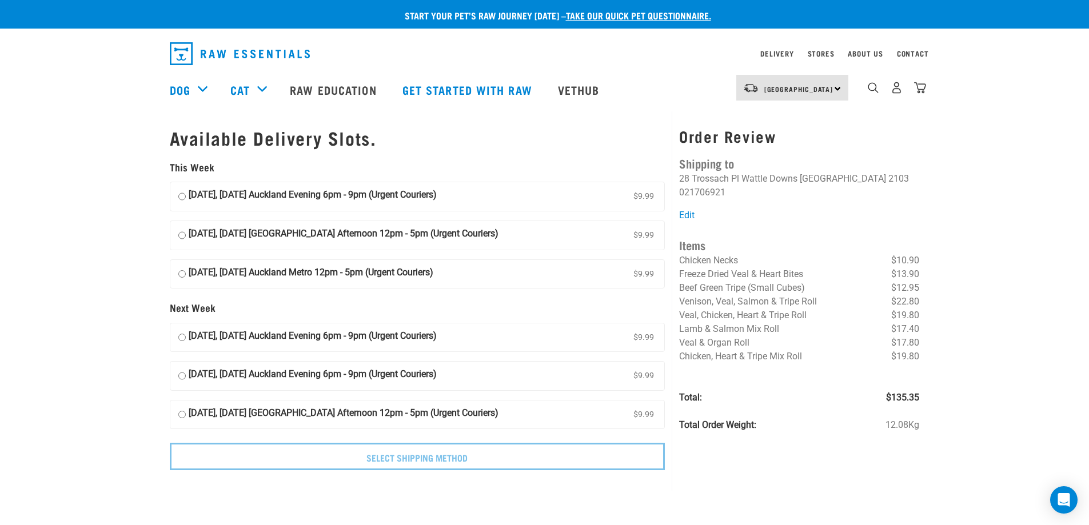
click at [181, 197] on input "19 September, Friday Auckland Evening 6pm - 9pm (Urgent Couriers) $9.99" at bounding box center [181, 196] width 7 height 17
radio input "true"
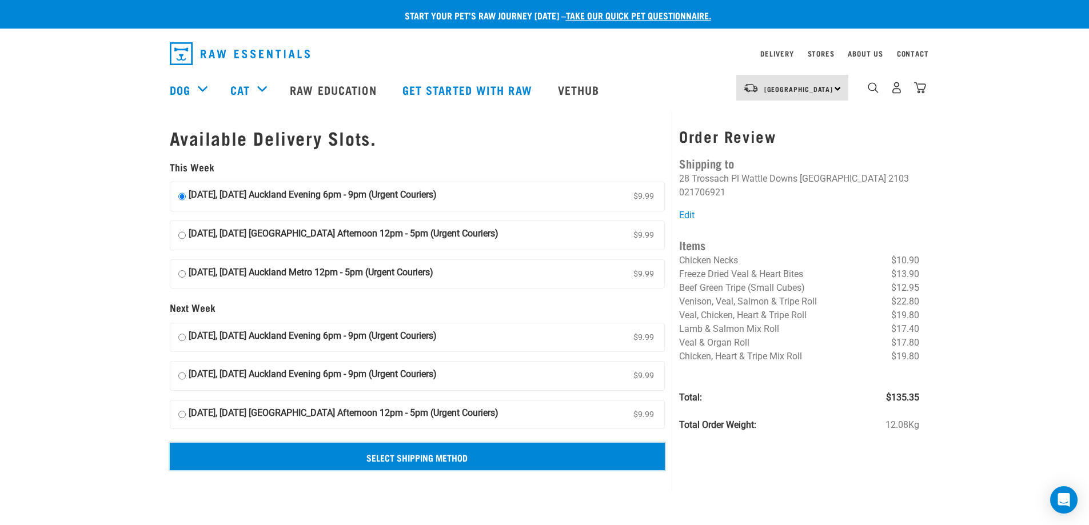
click at [423, 461] on input "Select Shipping Method" at bounding box center [417, 456] width 495 height 27
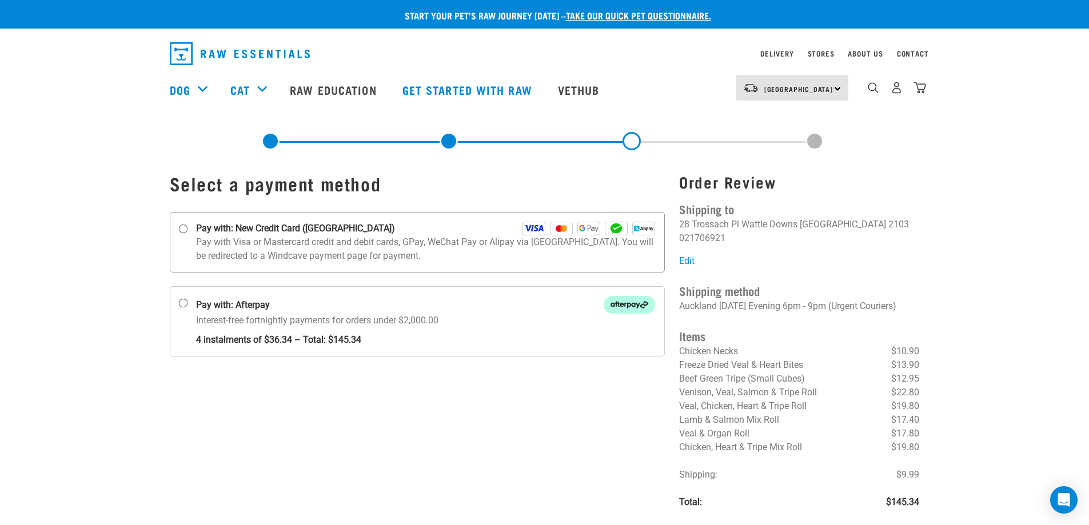
click at [182, 227] on input "Pay with: New Credit Card ([GEOGRAPHIC_DATA])" at bounding box center [182, 229] width 9 height 9
radio input "true"
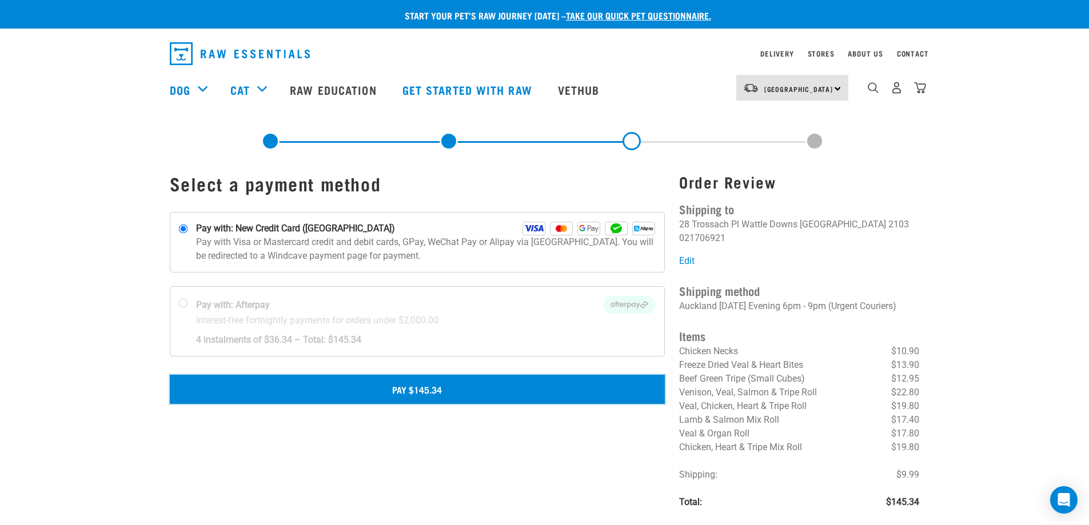
click at [399, 387] on button "Pay $145.34" at bounding box center [417, 389] width 495 height 29
click at [404, 391] on button "Pay $145.34" at bounding box center [417, 389] width 495 height 29
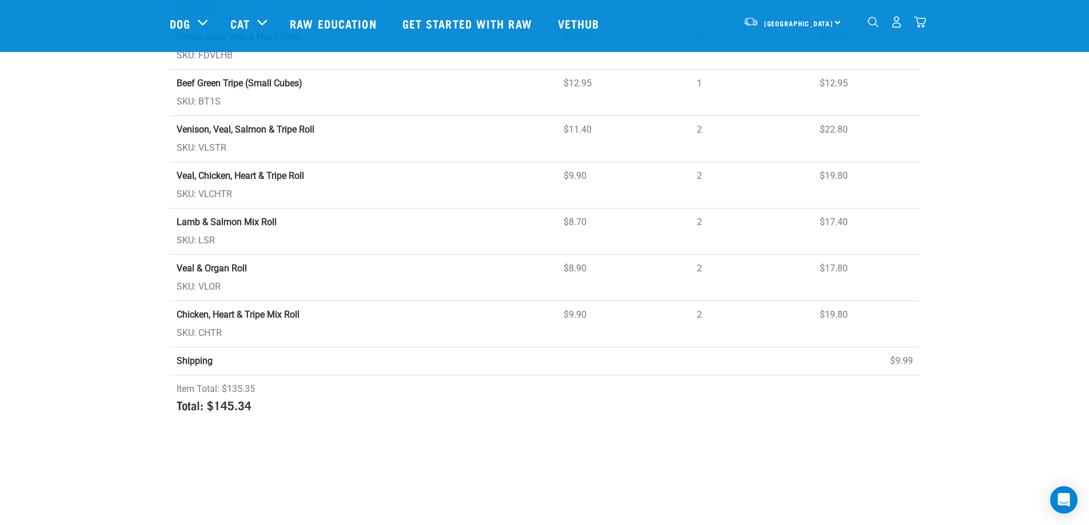
scroll to position [571, 0]
